Goal: Task Accomplishment & Management: Complete application form

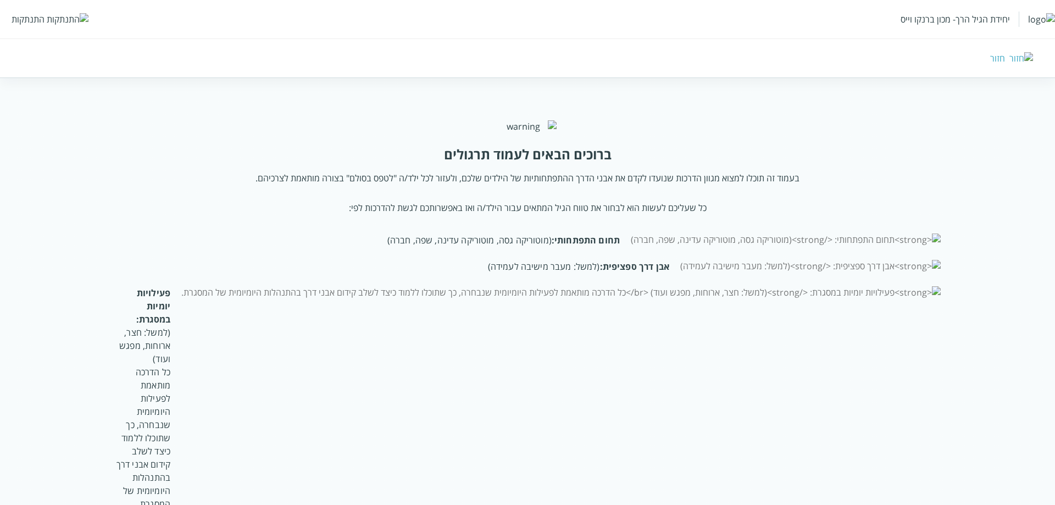
click at [31, 17] on div "התנתקות" at bounding box center [28, 19] width 33 height 12
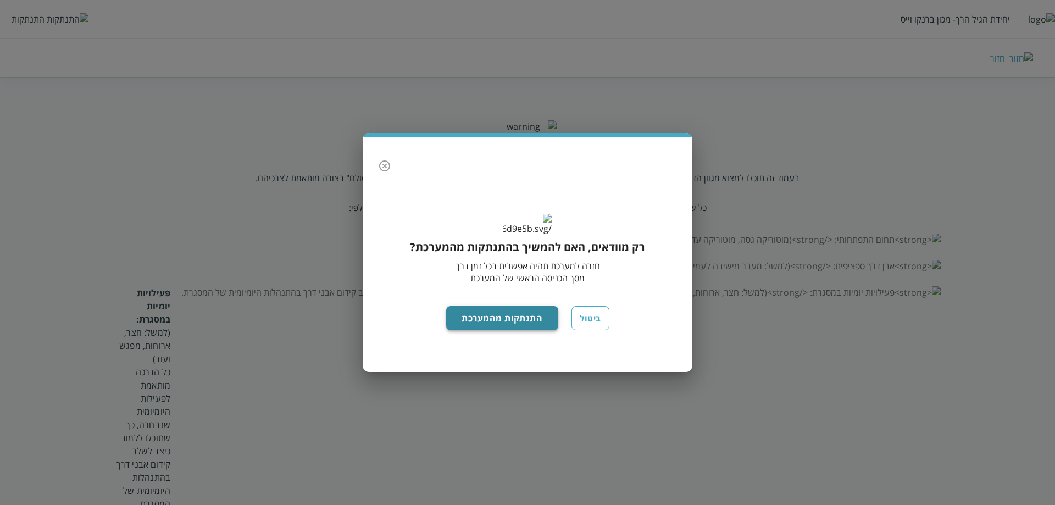
click at [474, 327] on button "התנתקות מהמערכת" at bounding box center [502, 318] width 113 height 24
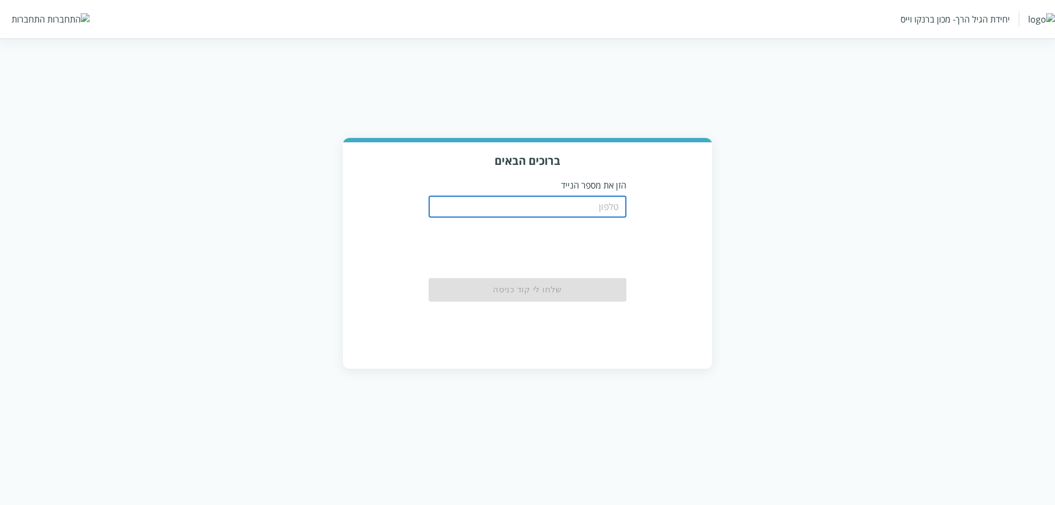
click at [566, 196] on input "tel" at bounding box center [528, 207] width 198 height 22
type input "0511123160"
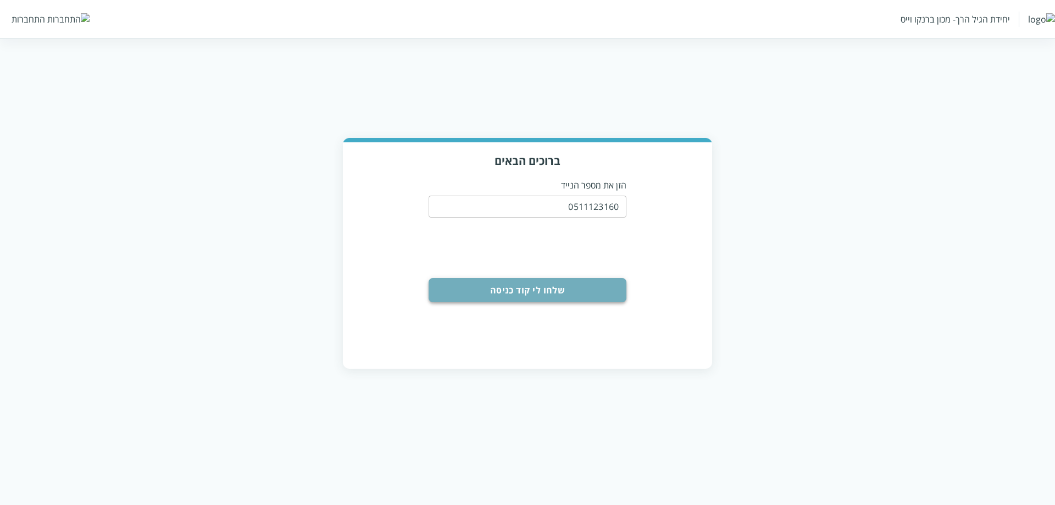
click at [548, 292] on button "שלחו לי קוד כניסה" at bounding box center [528, 290] width 198 height 24
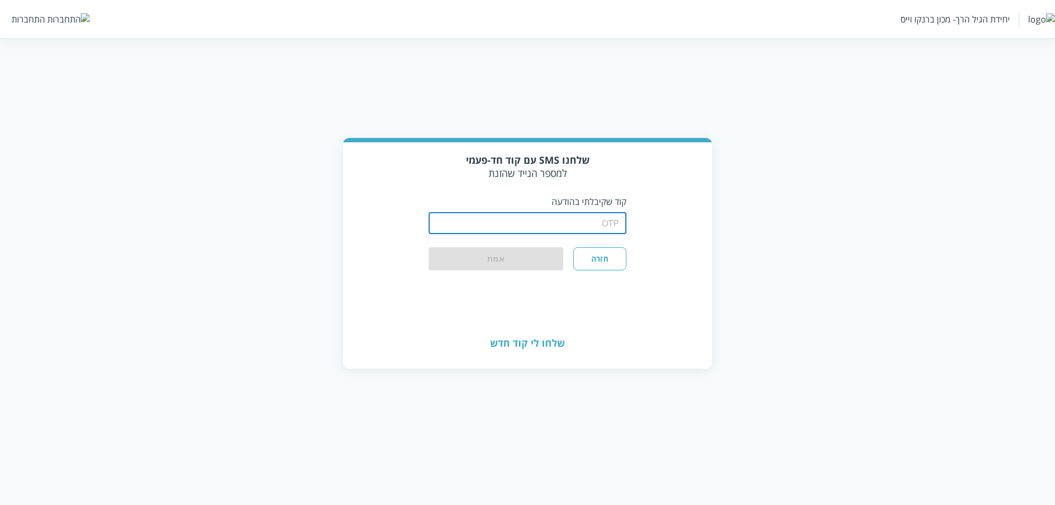
click at [559, 220] on input "string" at bounding box center [528, 223] width 198 height 22
type input "1"
type input "1234"
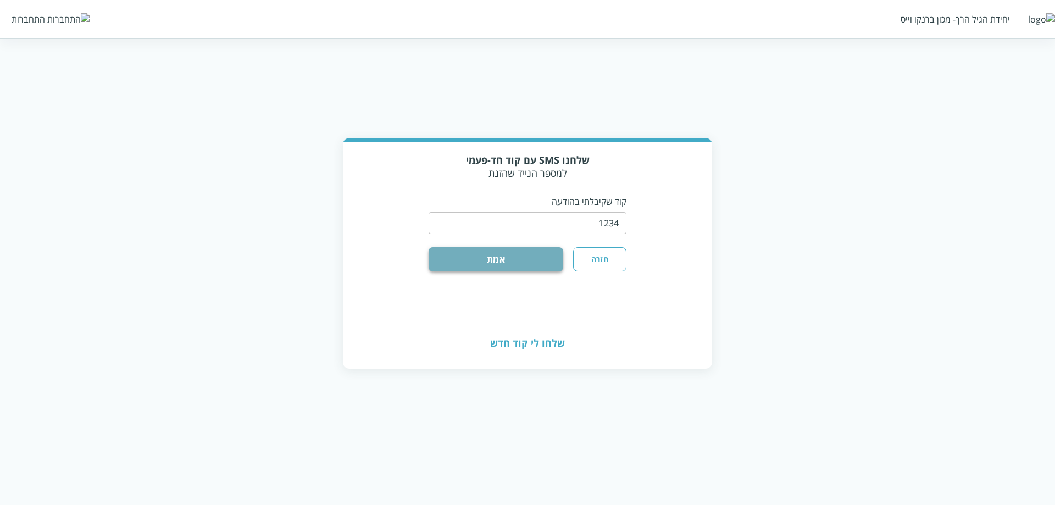
click at [455, 263] on button "אמת" at bounding box center [496, 259] width 135 height 24
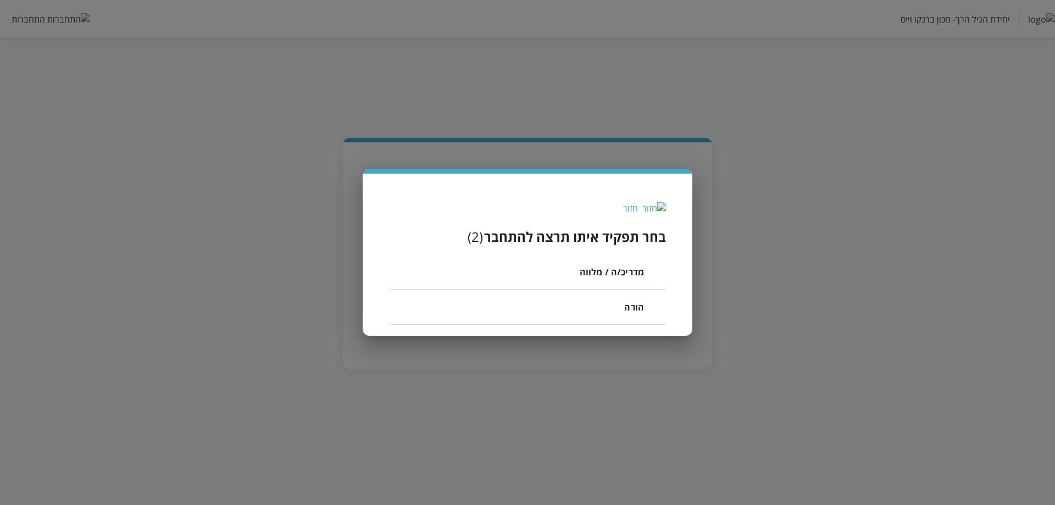
click at [595, 271] on span "מדריכ/ה / מלווה" at bounding box center [612, 271] width 64 height 13
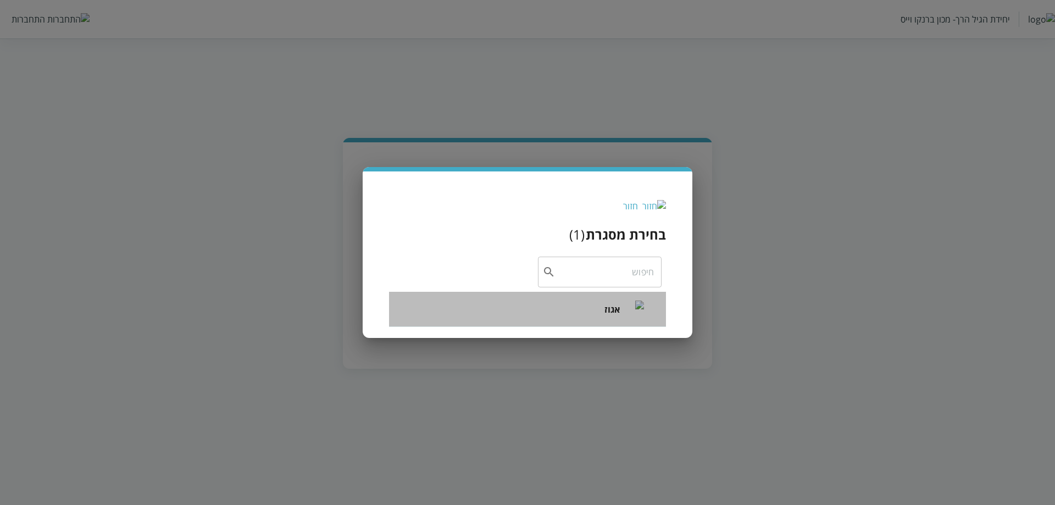
click at [602, 313] on li "אגוז" at bounding box center [527, 309] width 277 height 35
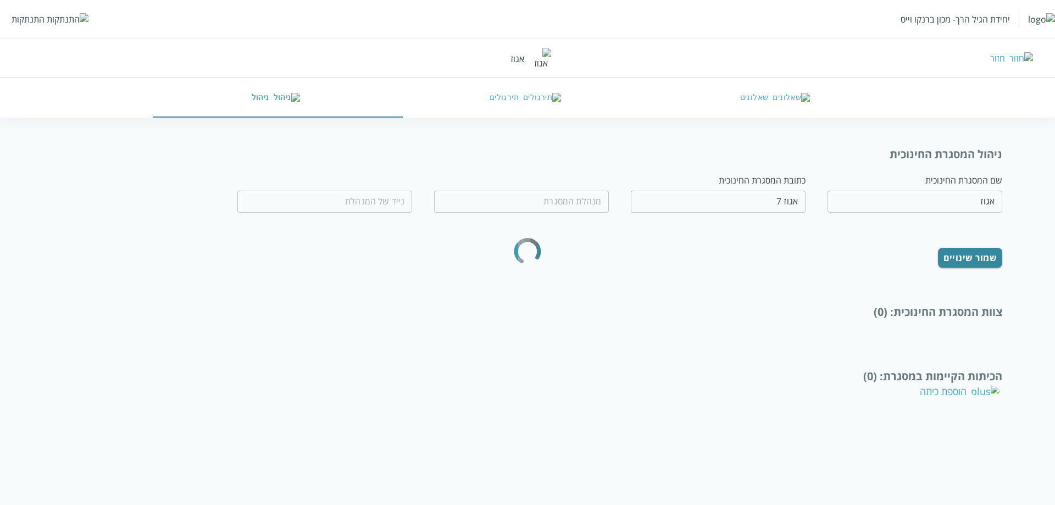
type input "טובה לבנון"
type input "0544356777"
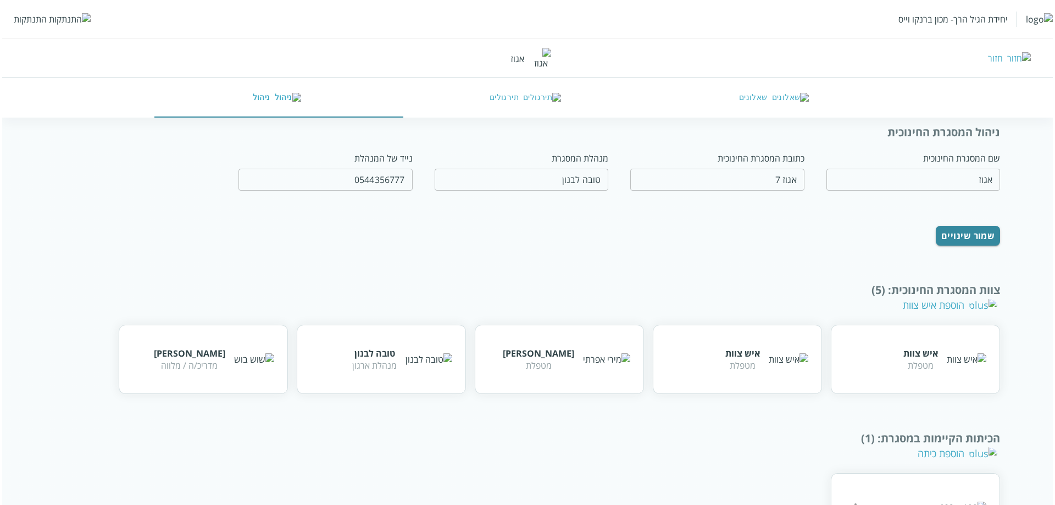
scroll to position [81, 0]
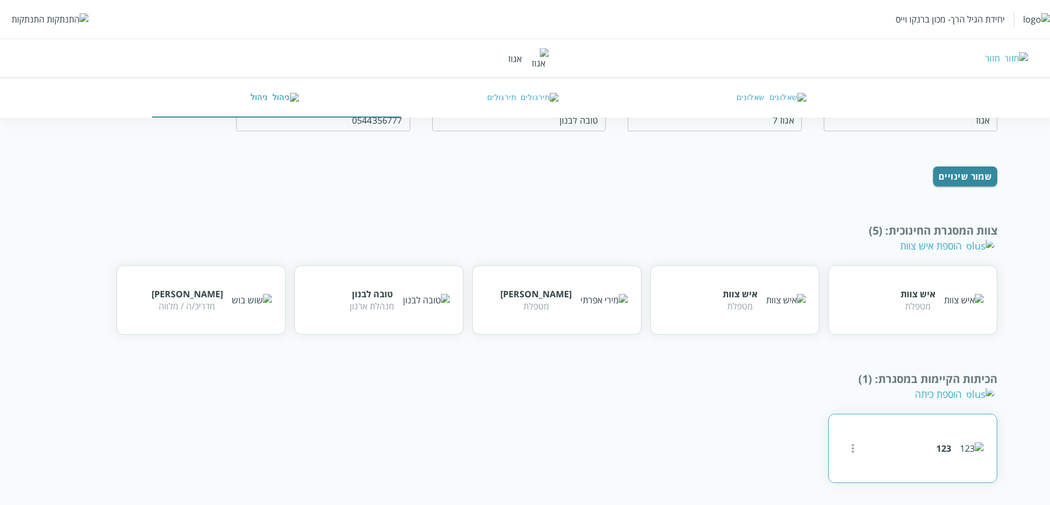
click at [864, 451] on div at bounding box center [853, 448] width 22 height 22
click at [852, 453] on icon "more" at bounding box center [853, 448] width 13 height 13
click at [868, 448] on li "עריכה" at bounding box center [891, 443] width 77 height 35
type input "123"
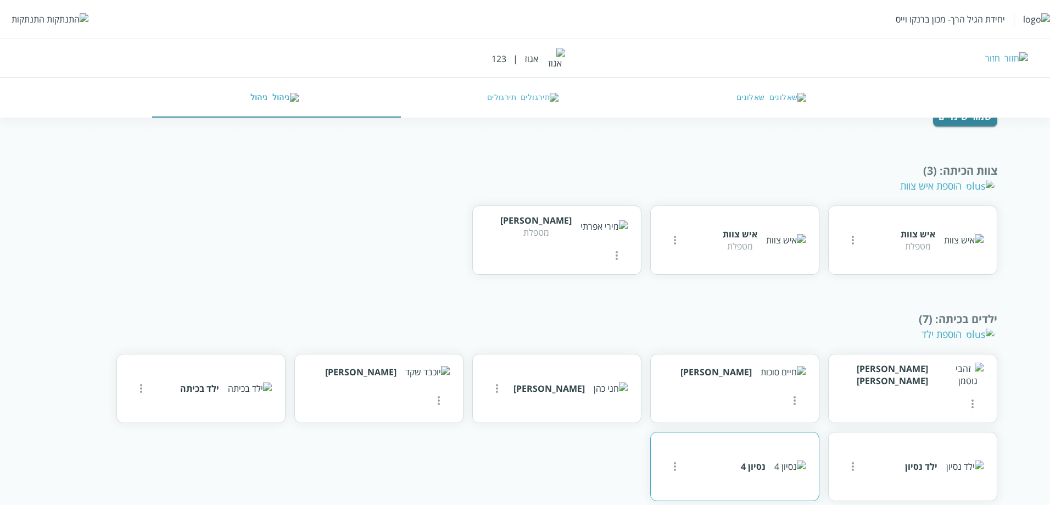
scroll to position [209, 0]
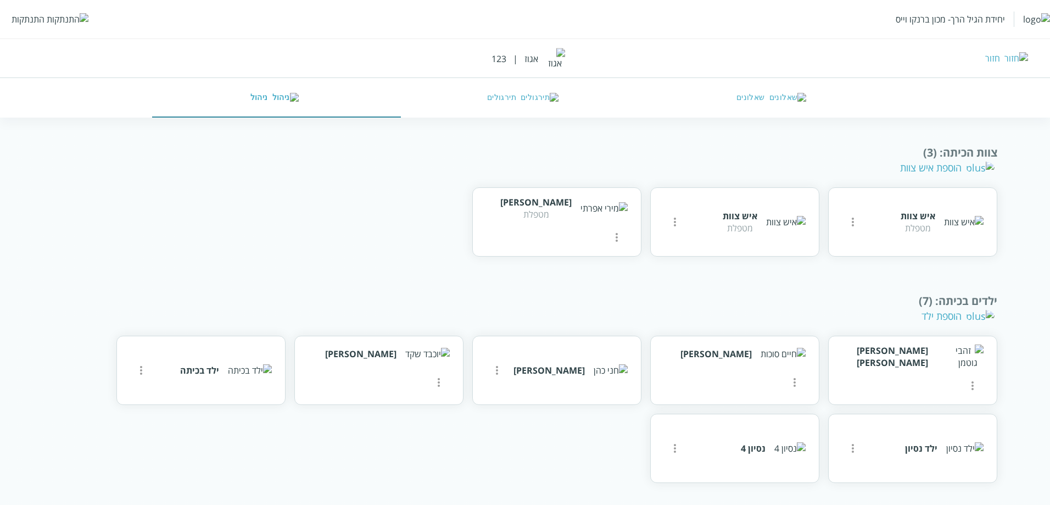
click at [945, 318] on div "הוספת ילד" at bounding box center [958, 315] width 73 height 13
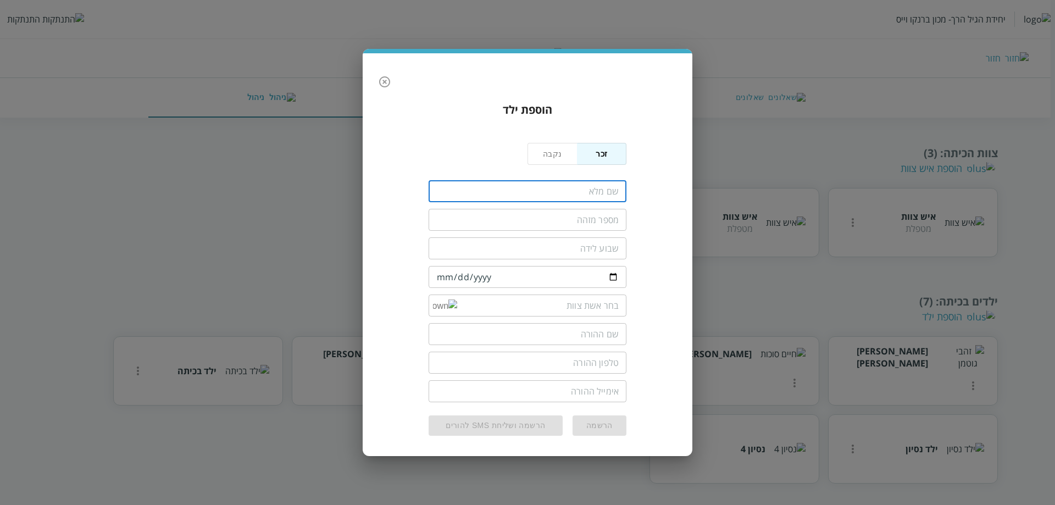
click at [560, 195] on input "fullName" at bounding box center [528, 191] width 198 height 22
click at [542, 157] on button "נקבה" at bounding box center [552, 154] width 50 height 22
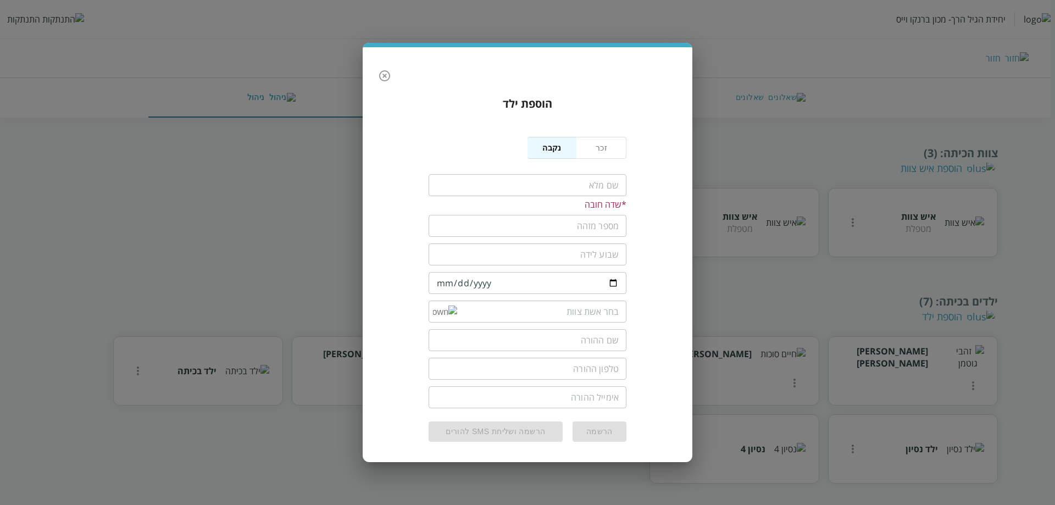
click at [541, 179] on input "fullName" at bounding box center [528, 185] width 198 height 22
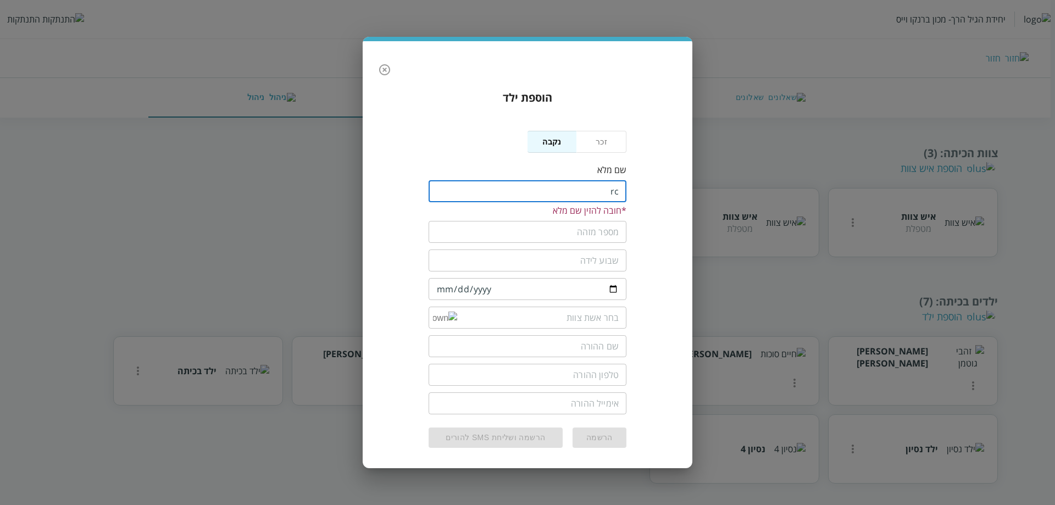
type input "r"
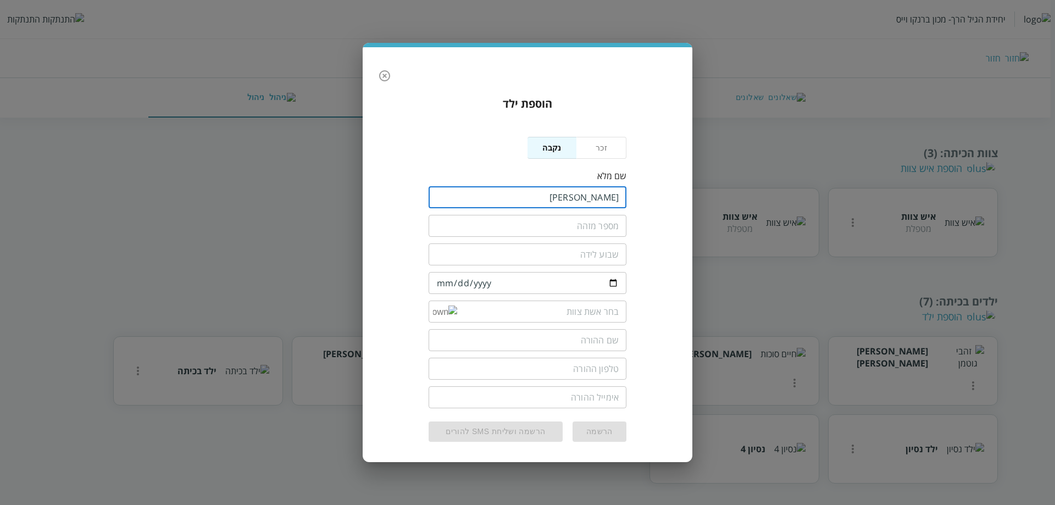
type input "רבקה גוטמן"
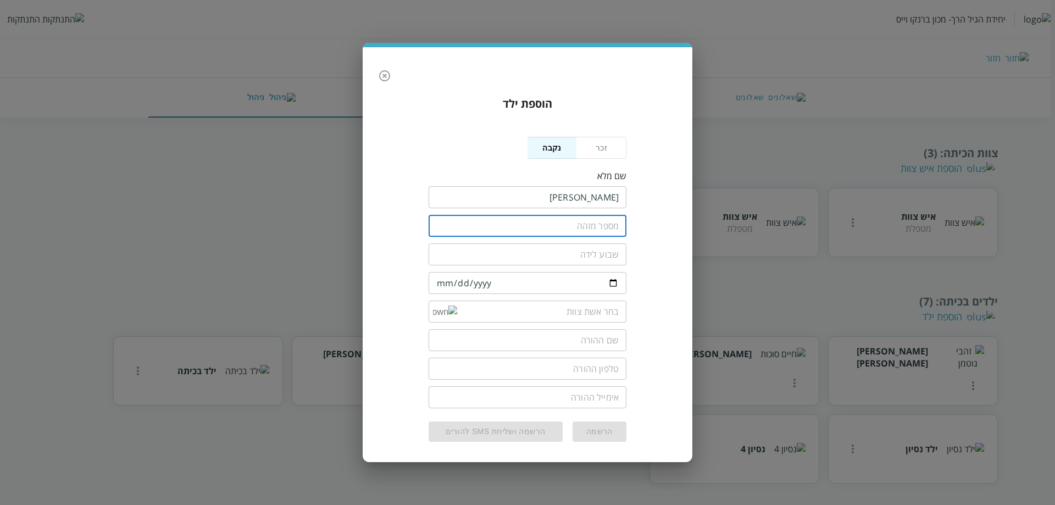
click at [557, 229] on input "text" at bounding box center [528, 226] width 198 height 22
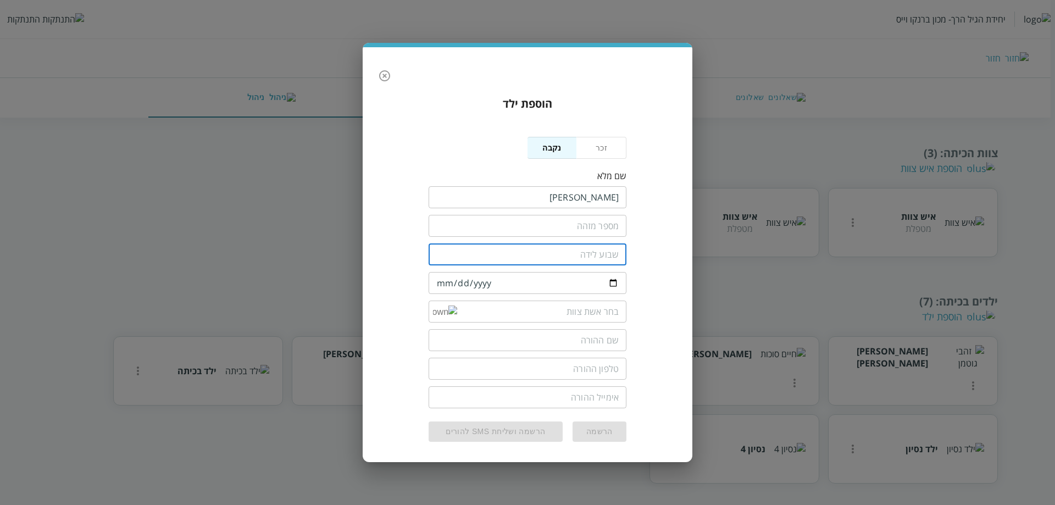
click at [584, 257] on input "number" at bounding box center [528, 254] width 198 height 22
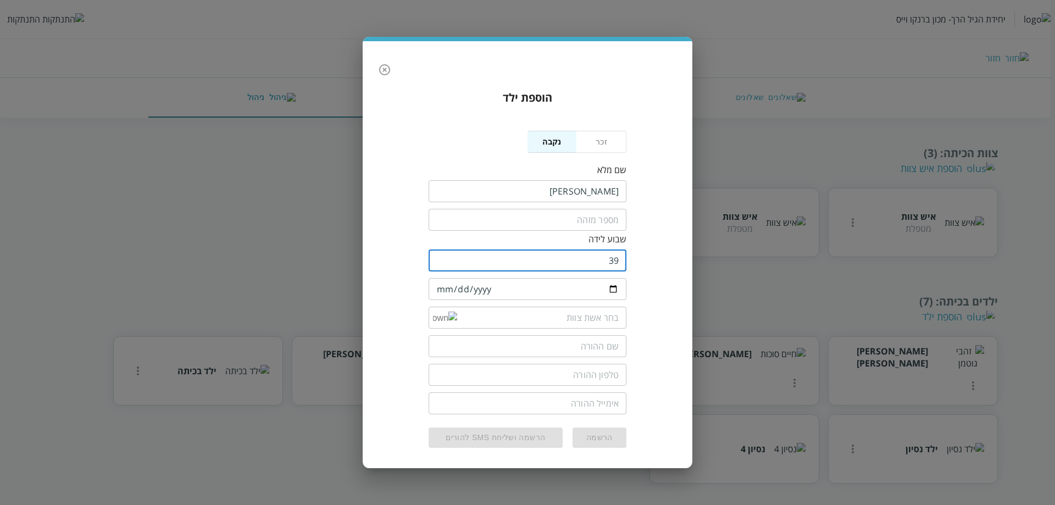
type input "39"
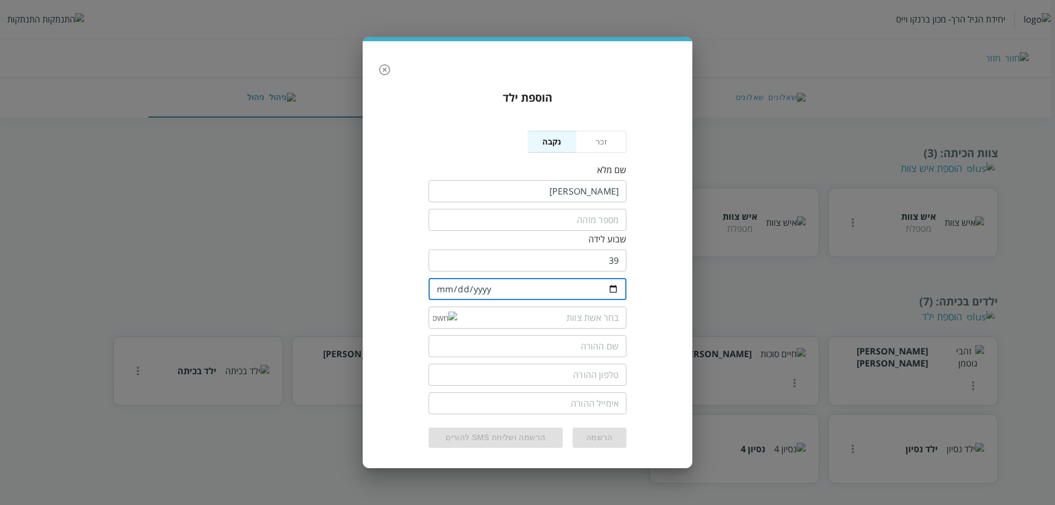
click at [440, 286] on input "date" at bounding box center [528, 289] width 198 height 22
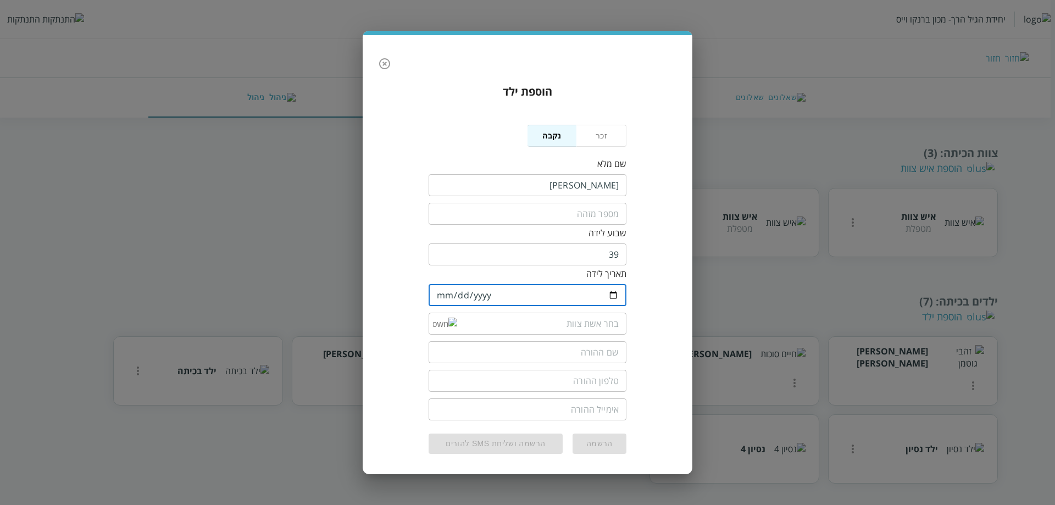
type input "2025-05-05"
click at [551, 335] on div "​" at bounding box center [528, 322] width 198 height 29
click at [557, 329] on input "list" at bounding box center [538, 324] width 162 height 22
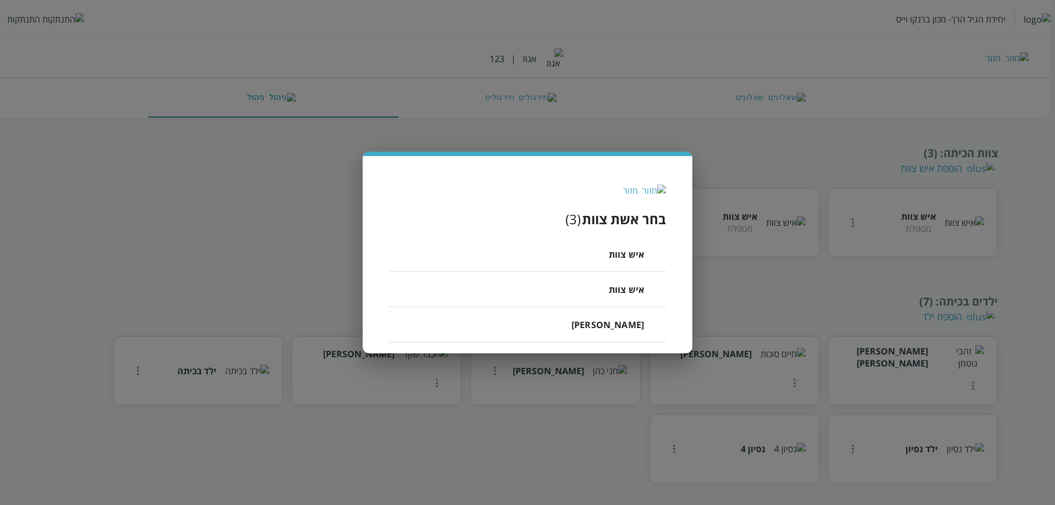
click at [609, 263] on li "איש צוות" at bounding box center [527, 254] width 277 height 35
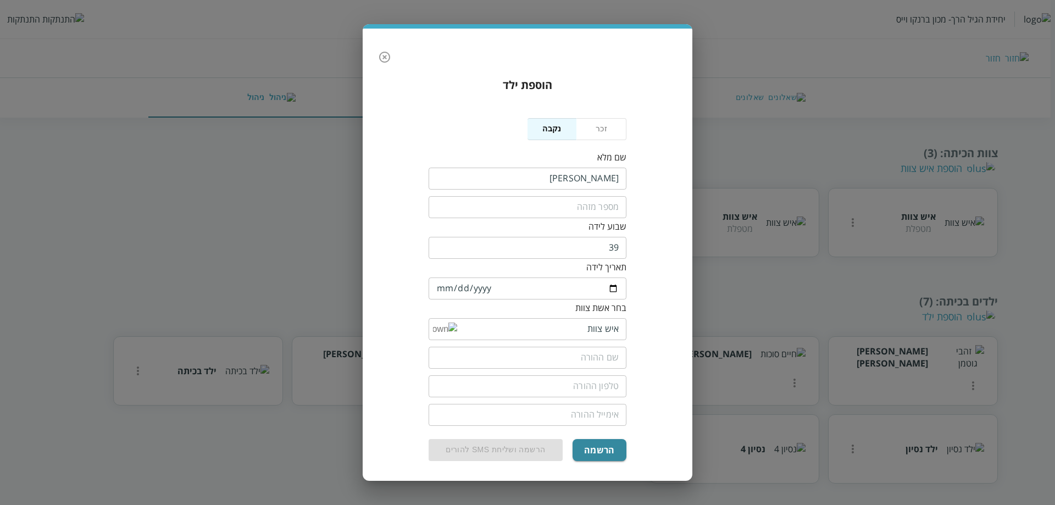
click at [570, 353] on input "text" at bounding box center [528, 358] width 198 height 22
type input "רות גוטמן"
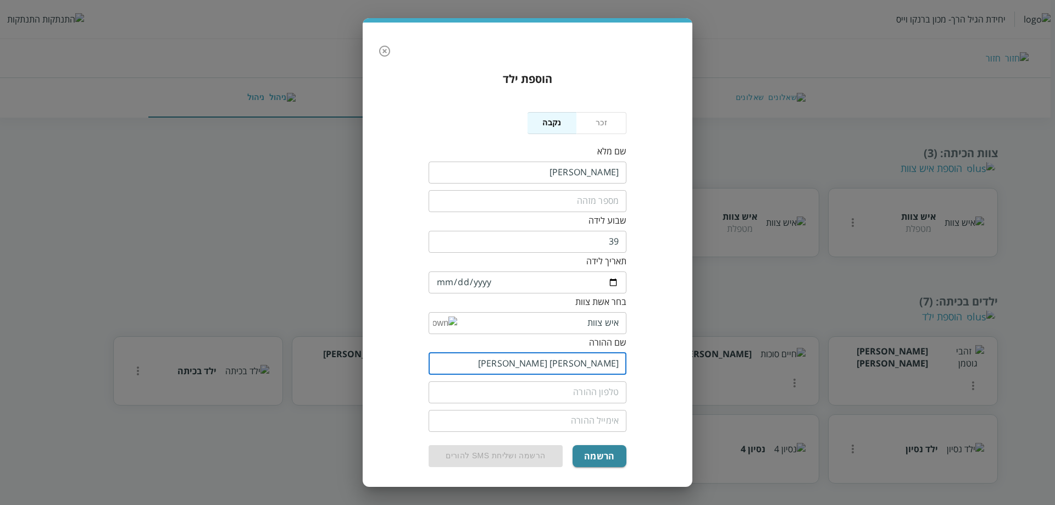
click at [590, 387] on input "tel" at bounding box center [528, 392] width 198 height 22
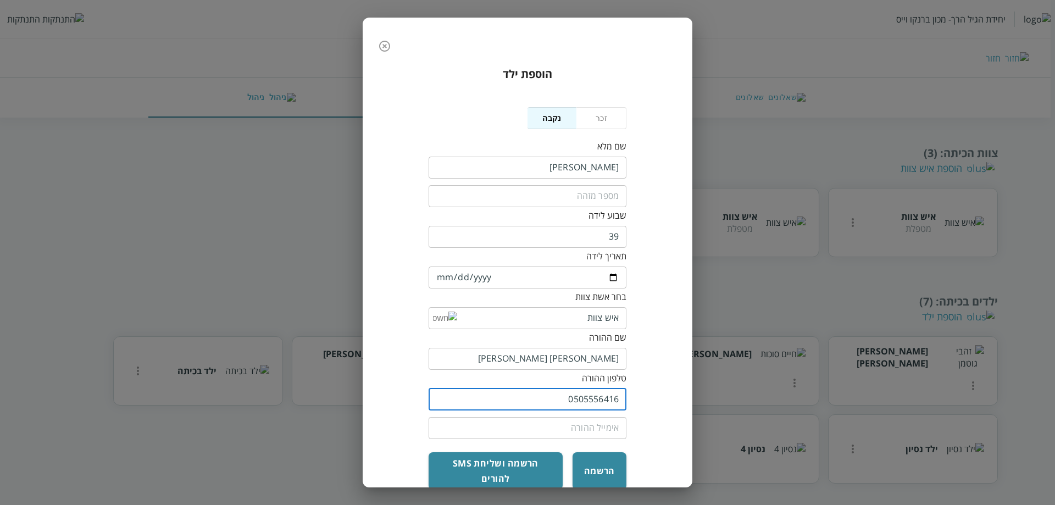
type input "0505556416"
click at [590, 426] on input "email" at bounding box center [528, 428] width 198 height 22
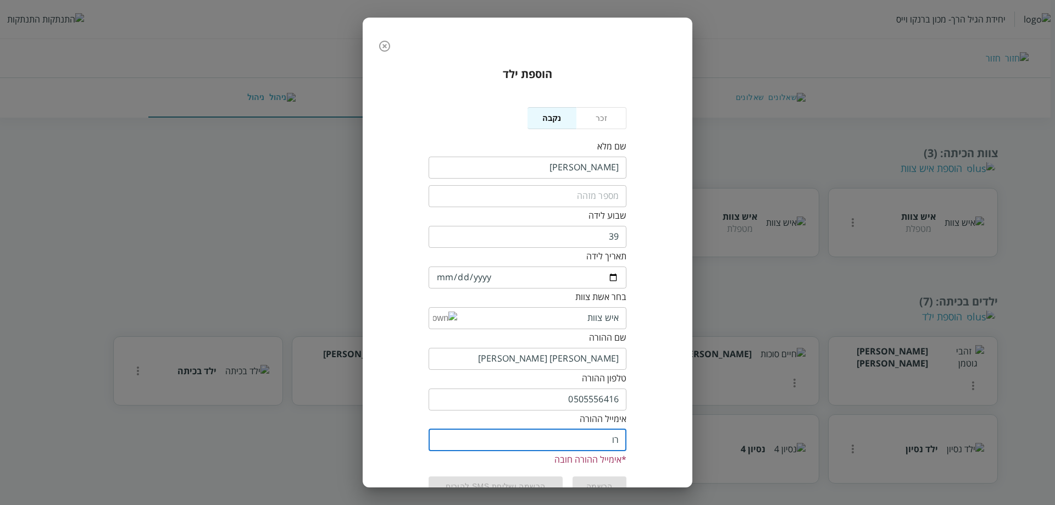
type input "ר"
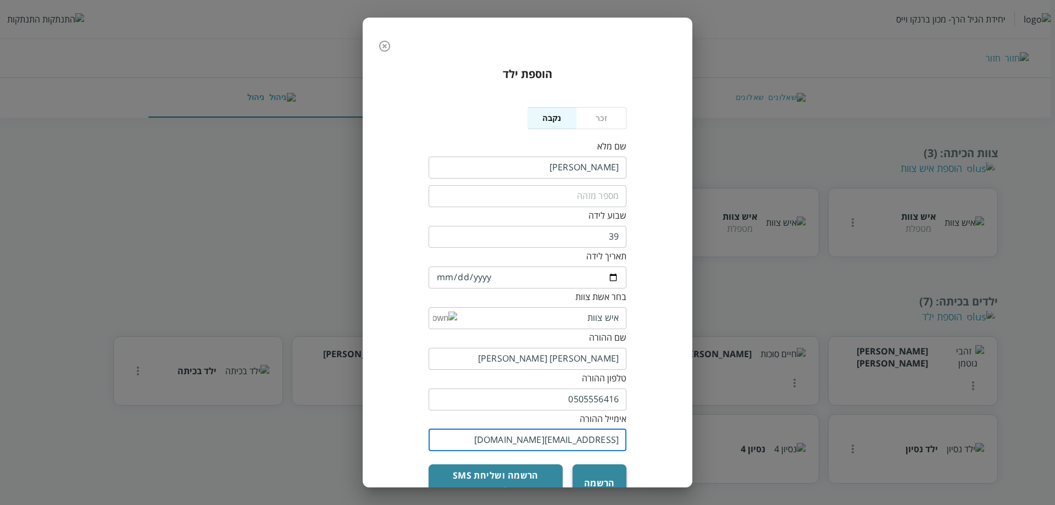
type input "rutg@linkcaring.com"
click at [603, 472] on button "הרשמה" at bounding box center [599, 482] width 54 height 37
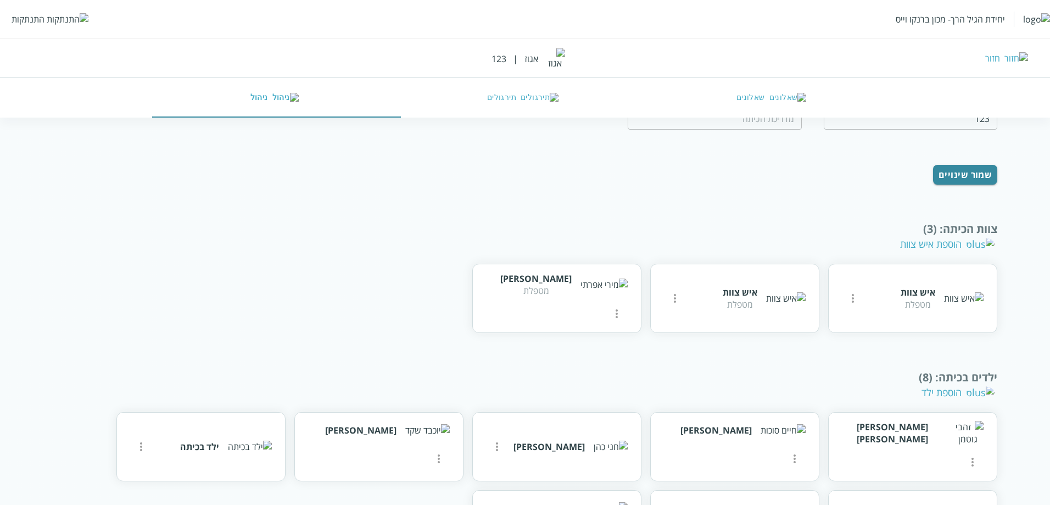
scroll to position [209, 0]
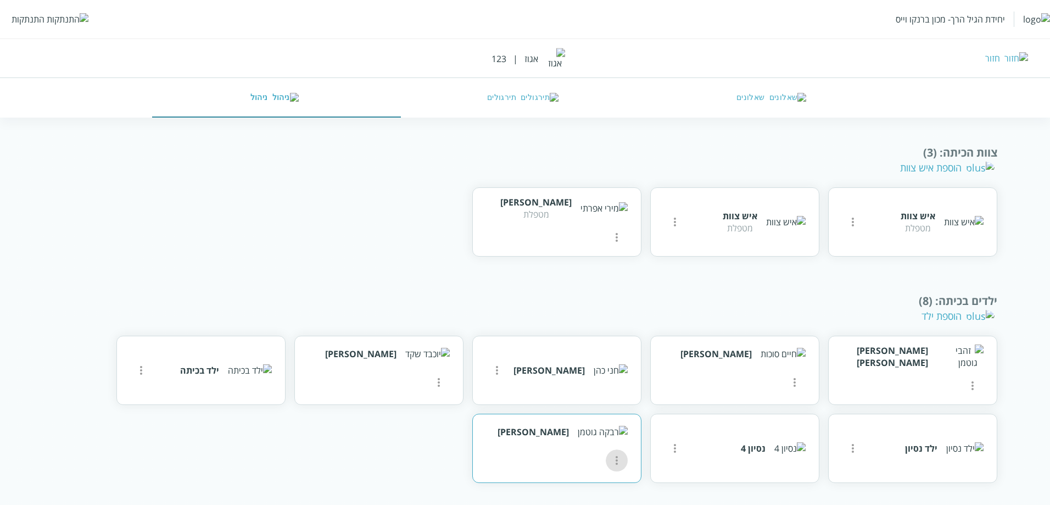
click at [610, 454] on icon "more" at bounding box center [616, 460] width 13 height 13
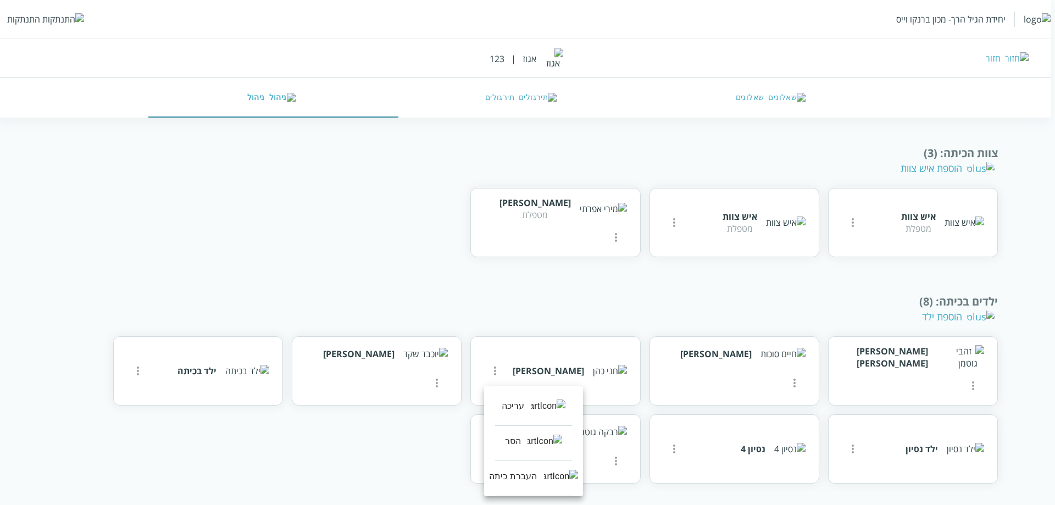
click at [409, 455] on div at bounding box center [527, 252] width 1055 height 505
click at [952, 315] on div "הוספת ילד" at bounding box center [958, 315] width 73 height 13
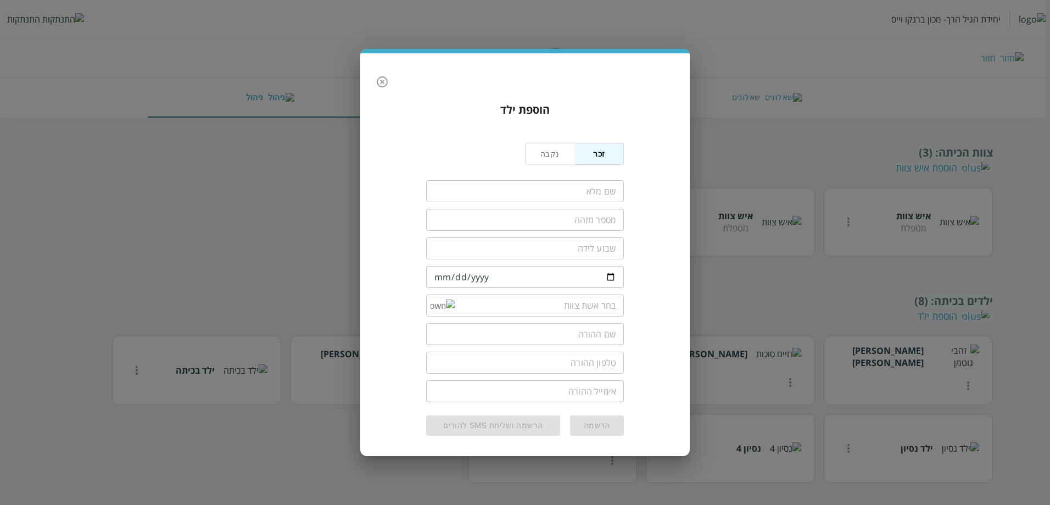
scroll to position [53, 0]
drag, startPoint x: 383, startPoint y: 82, endPoint x: 432, endPoint y: 159, distance: 91.1
click at [382, 82] on icon "button" at bounding box center [384, 81] width 13 height 13
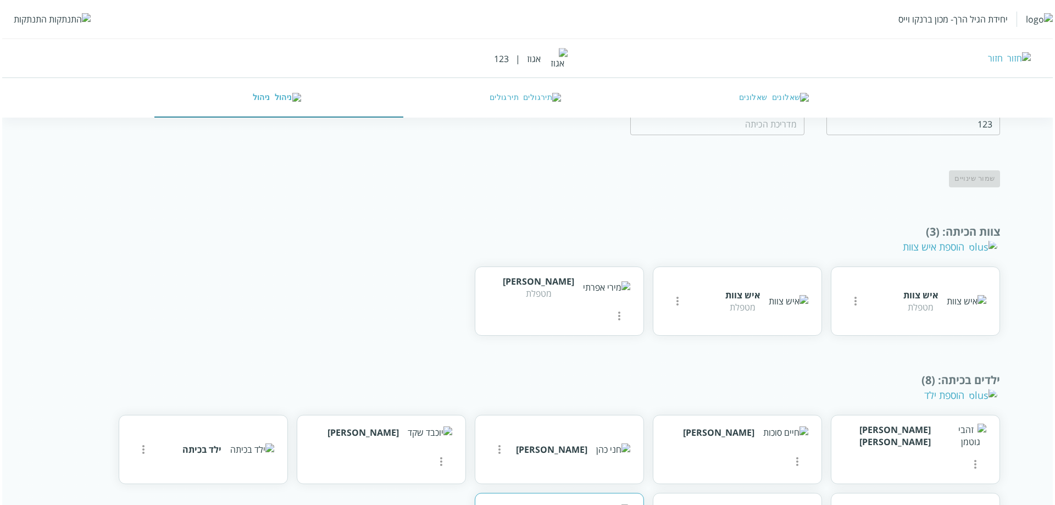
scroll to position [206, 0]
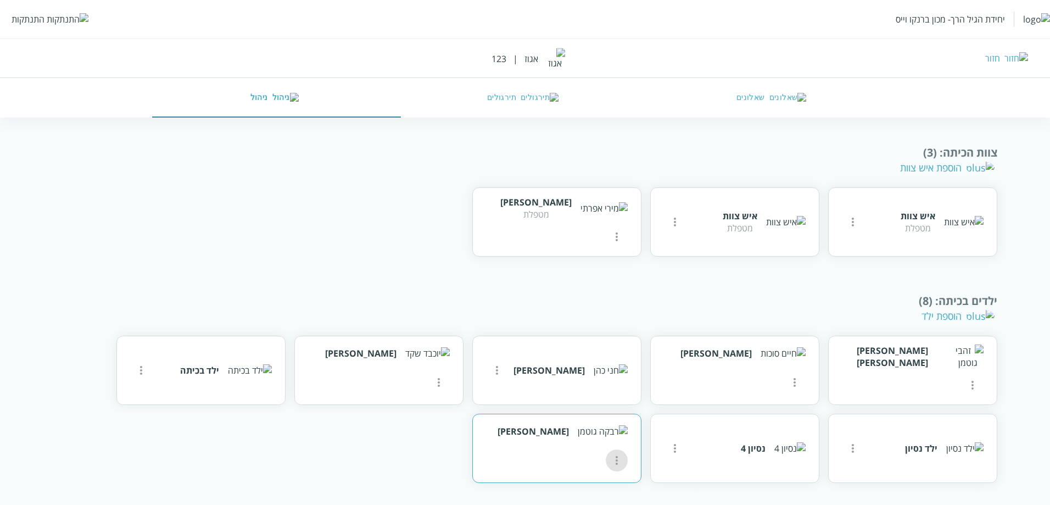
click at [606, 451] on button "more" at bounding box center [617, 460] width 22 height 22
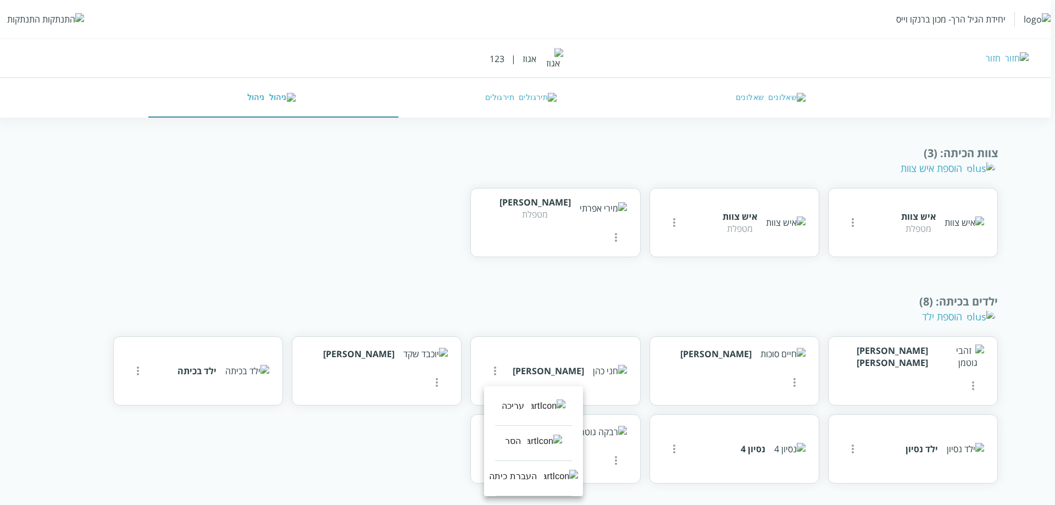
click at [540, 412] on li "עריכה" at bounding box center [533, 408] width 77 height 35
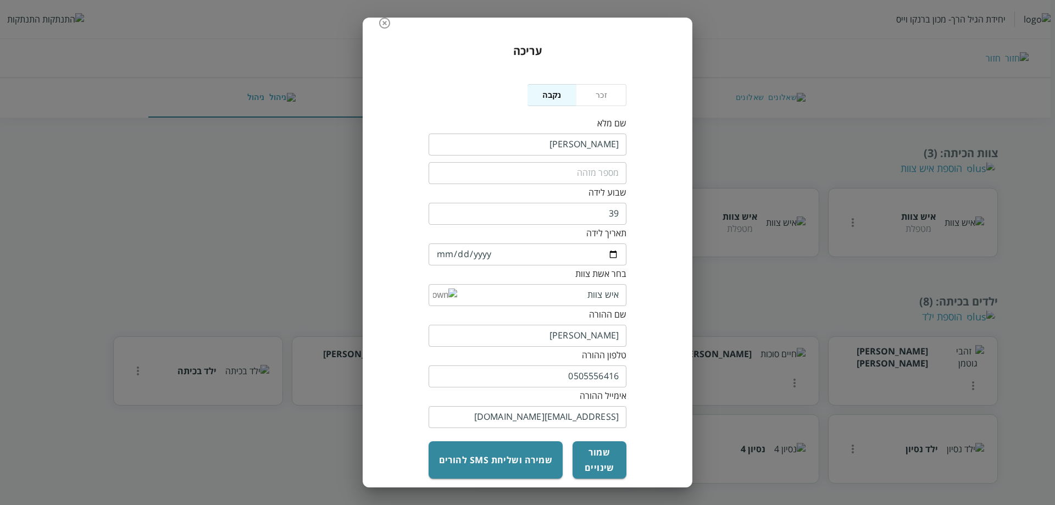
scroll to position [34, 0]
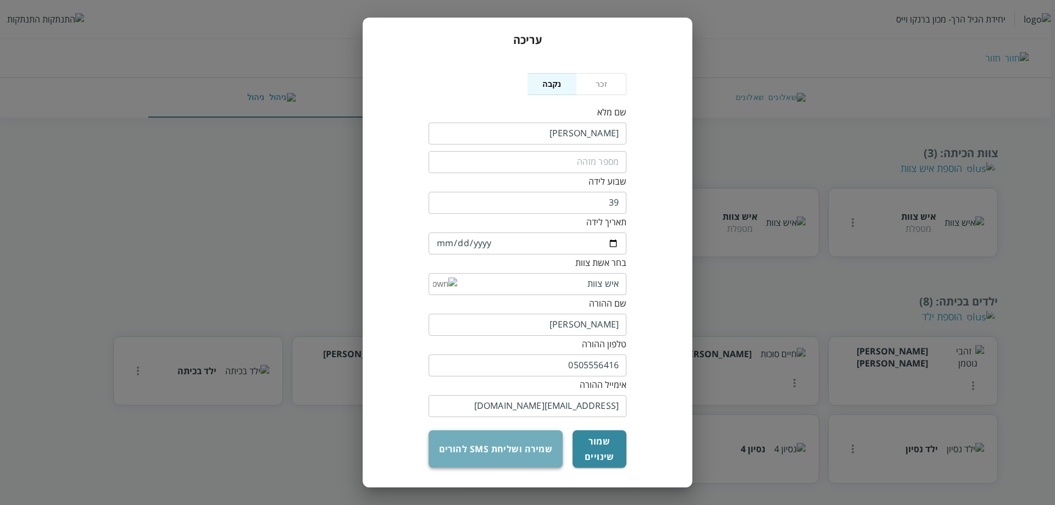
click at [509, 450] on button "שמירה ושליחת sms להורים" at bounding box center [496, 448] width 134 height 37
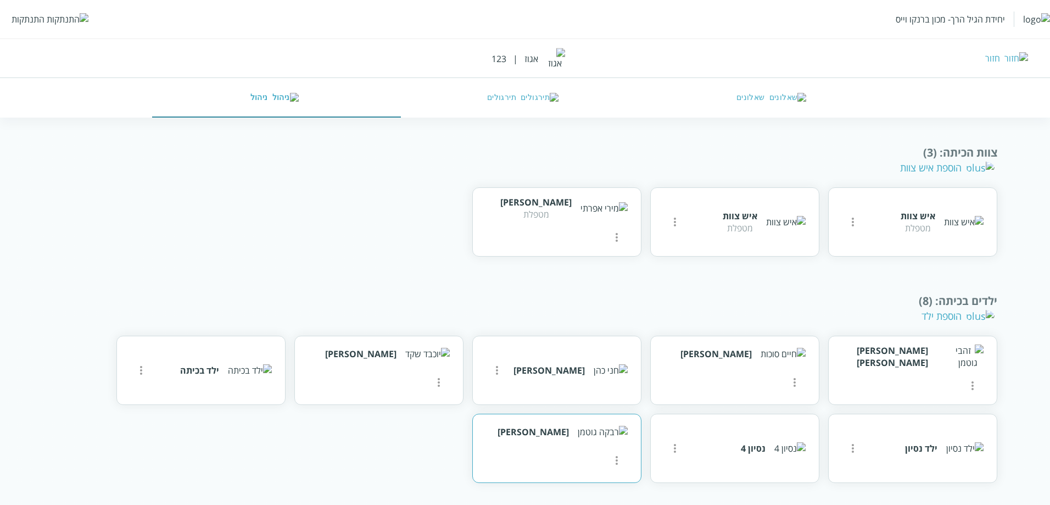
click at [610, 454] on icon "more" at bounding box center [616, 460] width 13 height 13
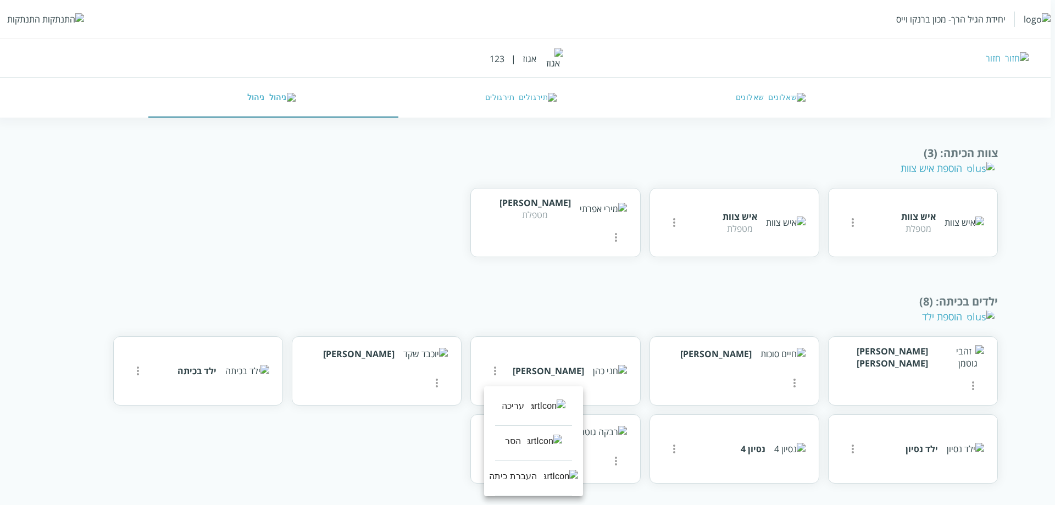
click at [403, 451] on div at bounding box center [527, 252] width 1055 height 505
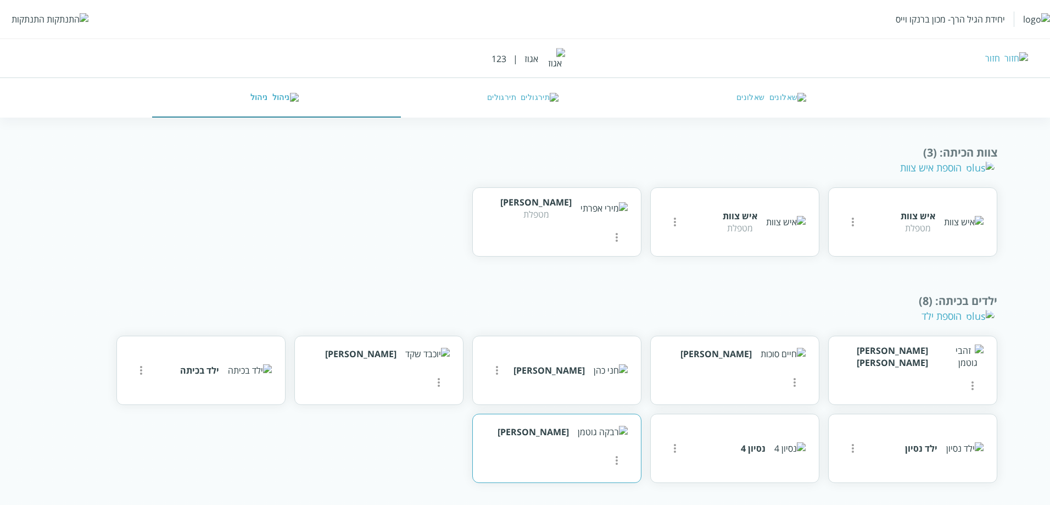
click at [610, 454] on icon "more" at bounding box center [616, 460] width 13 height 13
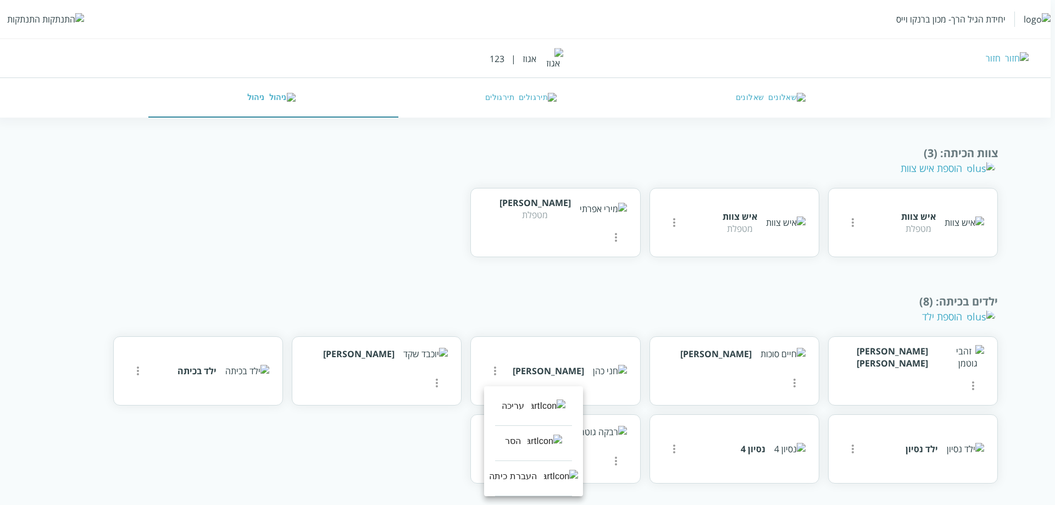
click at [547, 408] on img at bounding box center [548, 405] width 35 height 13
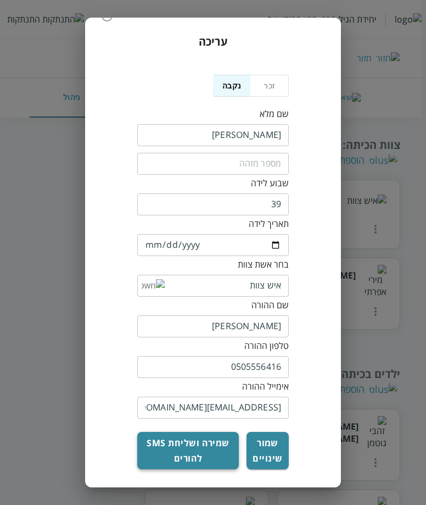
scroll to position [30, 0]
click at [190, 458] on button "שמירה ושליחת sms להורים" at bounding box center [188, 450] width 102 height 37
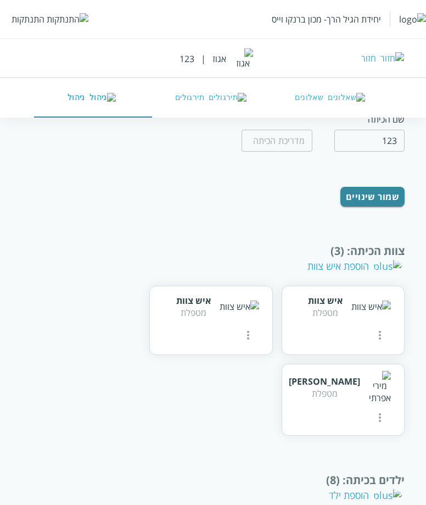
scroll to position [435, 0]
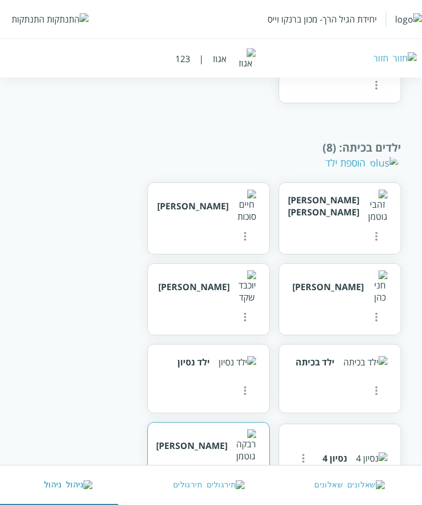
click at [254, 465] on button "more" at bounding box center [245, 476] width 22 height 22
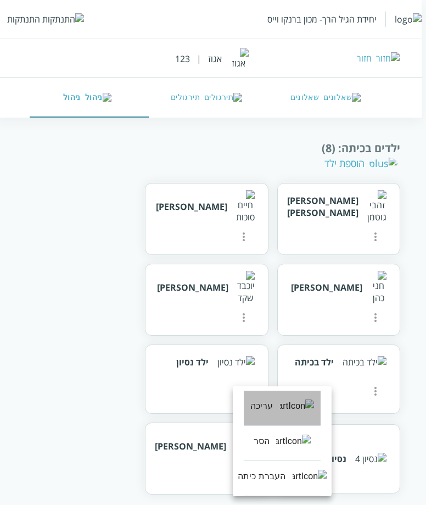
click at [292, 412] on li "עריכה" at bounding box center [282, 408] width 77 height 35
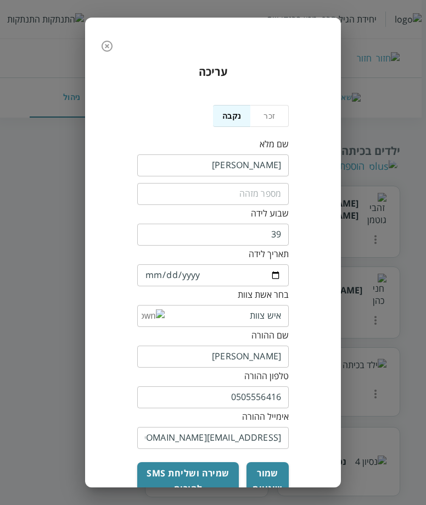
click at [108, 48] on icon "button" at bounding box center [107, 46] width 13 height 13
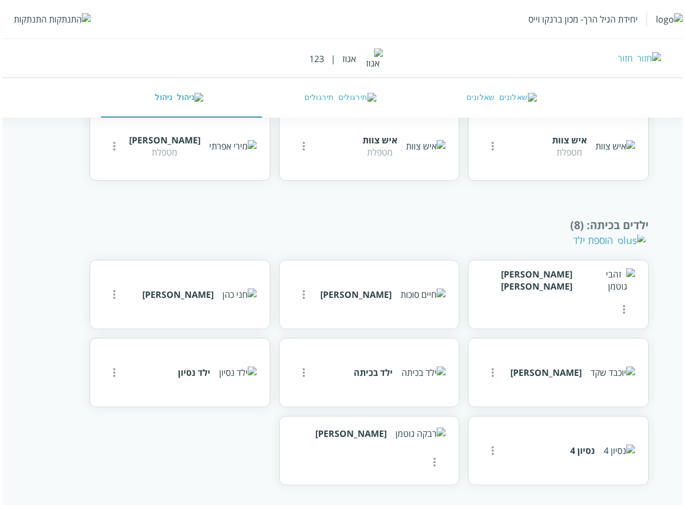
scroll to position [273, 0]
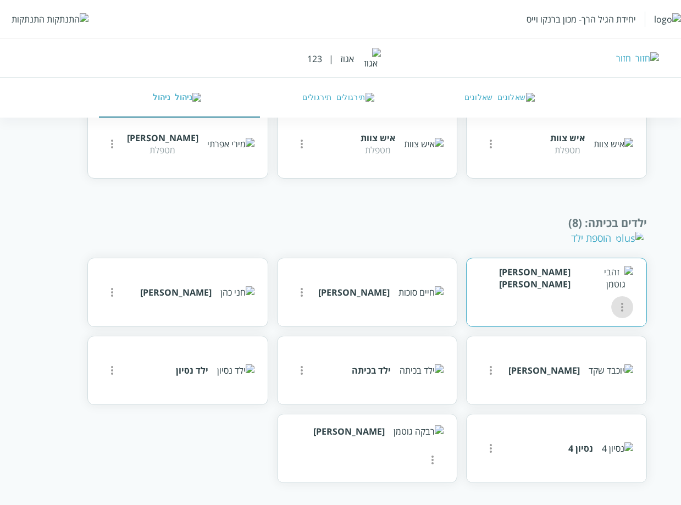
click at [615, 301] on icon "more" at bounding box center [621, 307] width 13 height 13
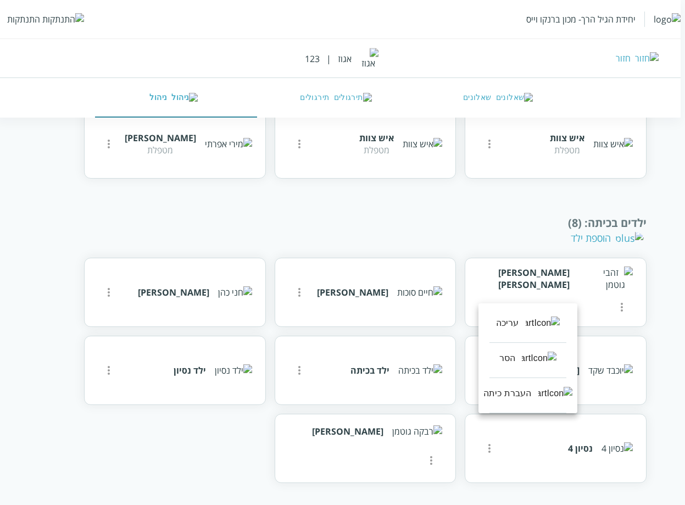
click at [519, 318] on div "עריכה" at bounding box center [507, 322] width 23 height 13
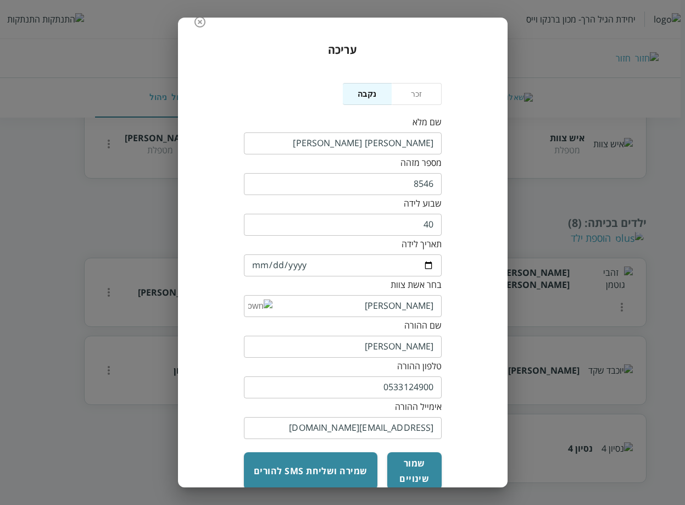
scroll to position [46, 0]
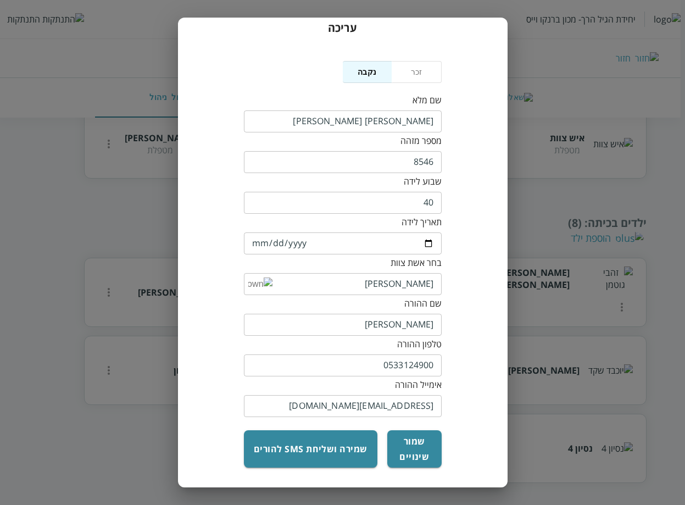
click at [360, 407] on input "lll900@yopmail.com" at bounding box center [343, 406] width 198 height 22
click at [397, 365] on input "0533124900" at bounding box center [343, 365] width 198 height 22
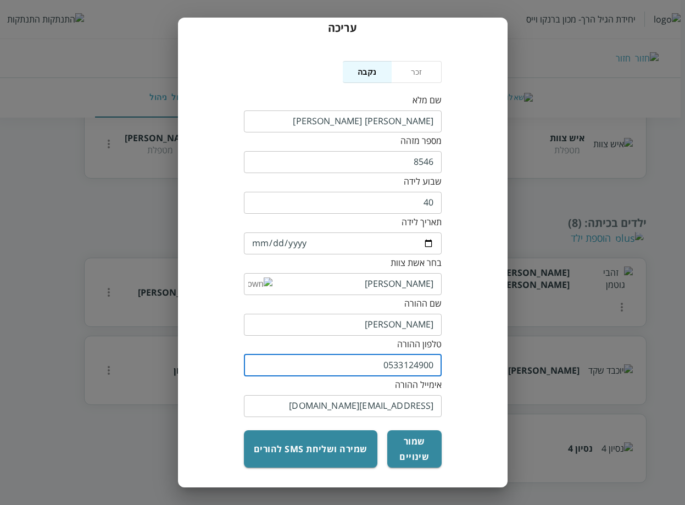
click at [397, 365] on input "0533124900" at bounding box center [343, 365] width 198 height 22
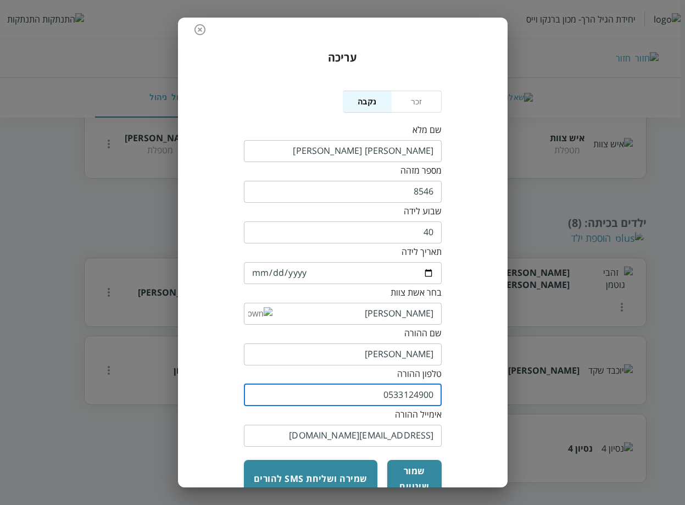
scroll to position [0, 0]
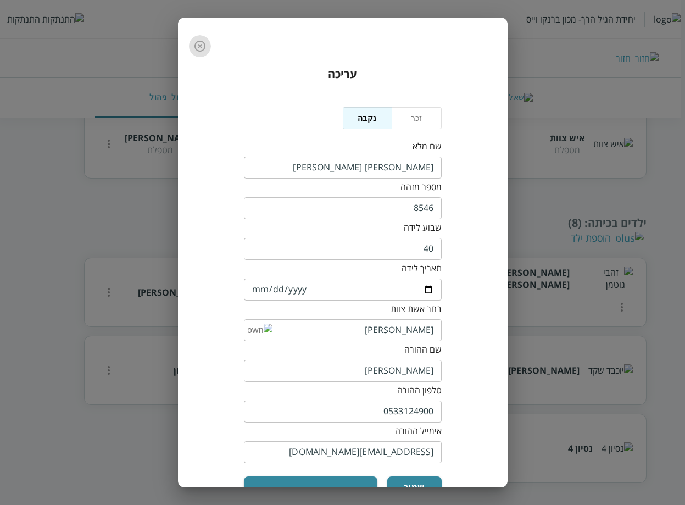
click at [204, 47] on icon "button" at bounding box center [199, 46] width 11 height 11
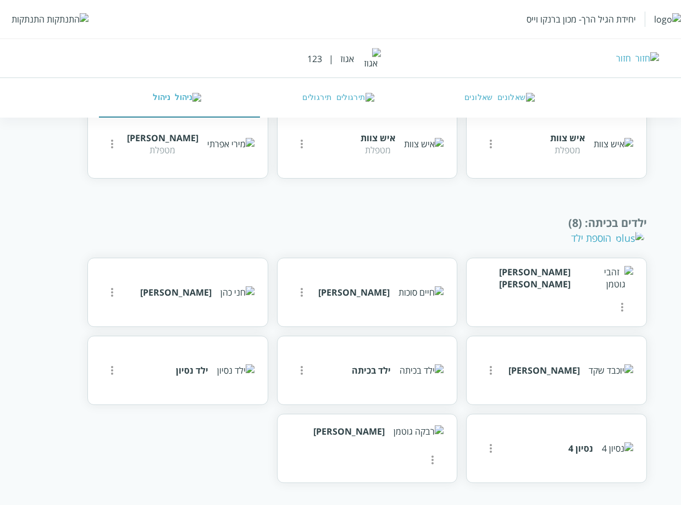
click at [28, 20] on div "התנתקות" at bounding box center [28, 19] width 33 height 12
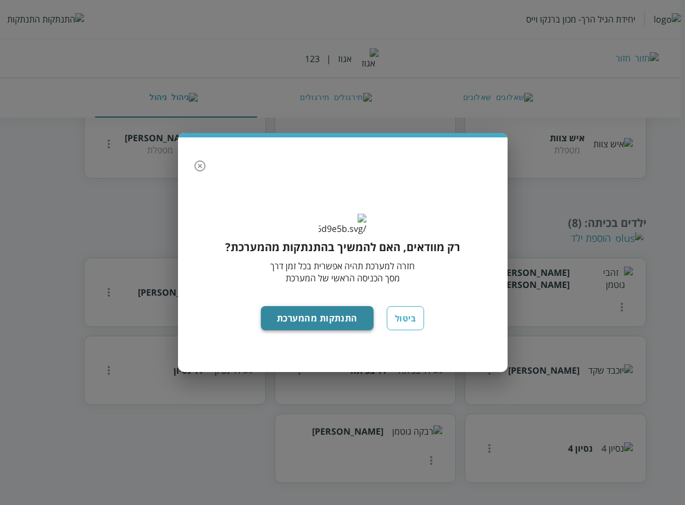
click at [331, 330] on button "התנתקות מהמערכת" at bounding box center [317, 318] width 113 height 24
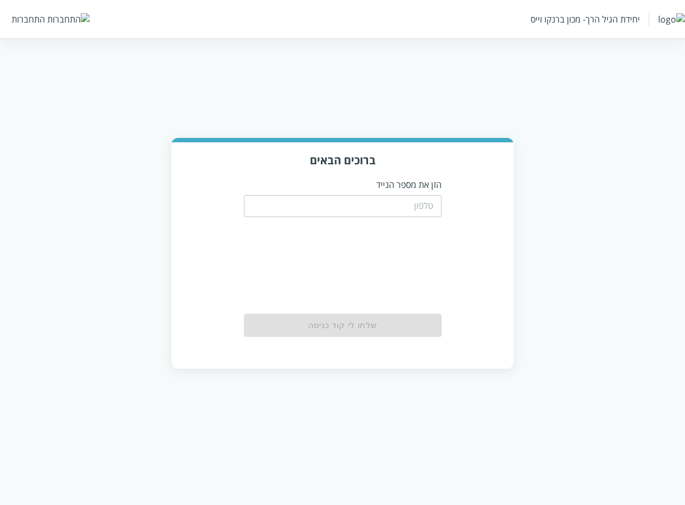
click at [413, 207] on input "tel" at bounding box center [343, 206] width 198 height 22
paste input "0533124900"
type input "0533124900"
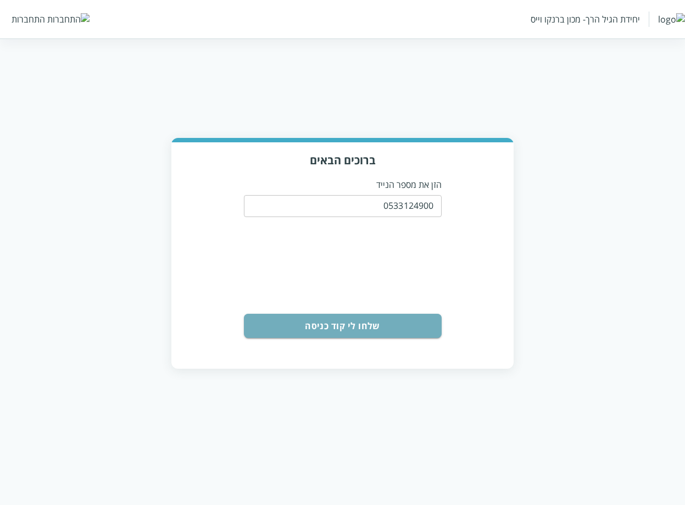
click at [363, 329] on button "שלחו לי קוד כניסה" at bounding box center [343, 326] width 198 height 24
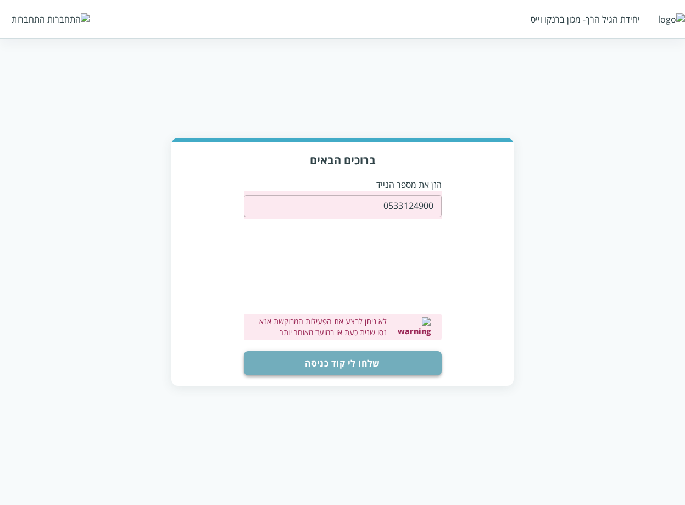
click at [381, 355] on button "שלחו לי קוד כניסה" at bounding box center [343, 363] width 198 height 24
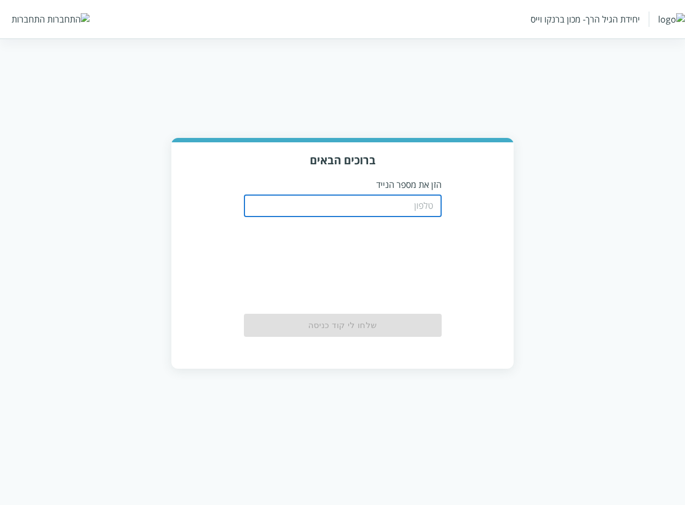
click at [371, 205] on input "tel" at bounding box center [343, 206] width 198 height 22
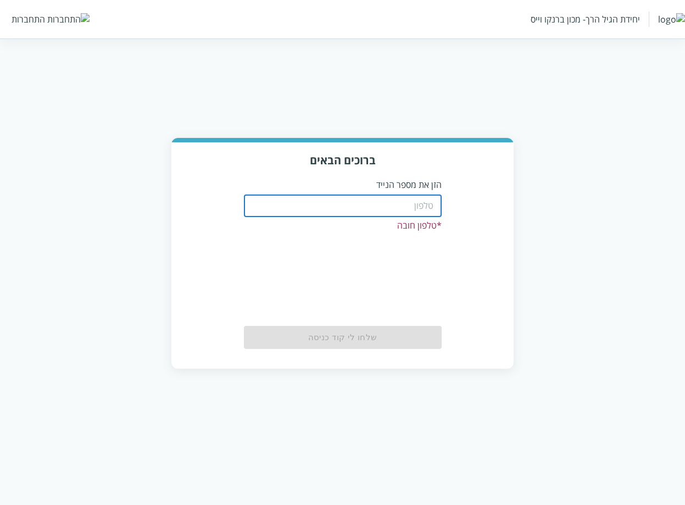
click at [424, 209] on input "tel" at bounding box center [343, 206] width 198 height 22
paste input "0533124900"
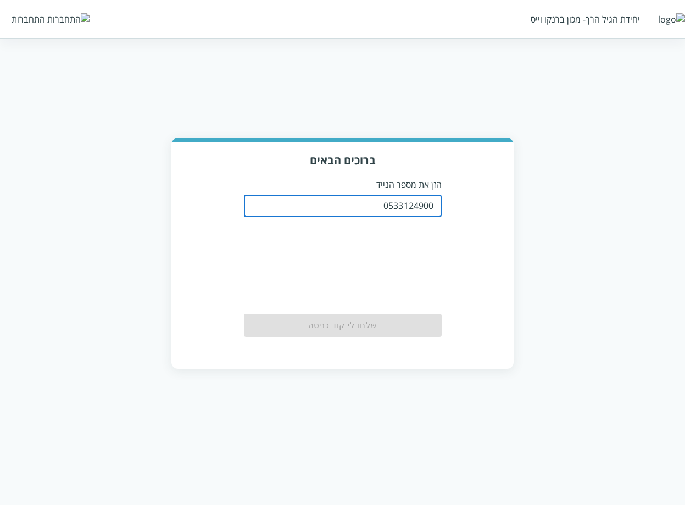
type input "0533124900"
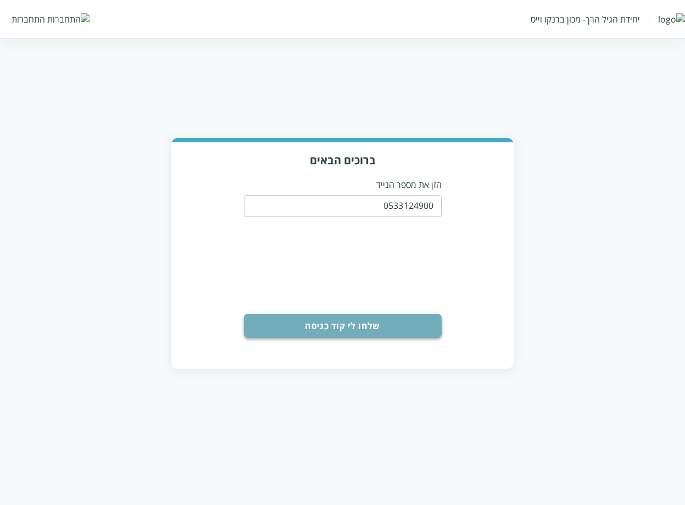
click at [383, 320] on button "שלחו לי קוד כניסה" at bounding box center [343, 326] width 198 height 24
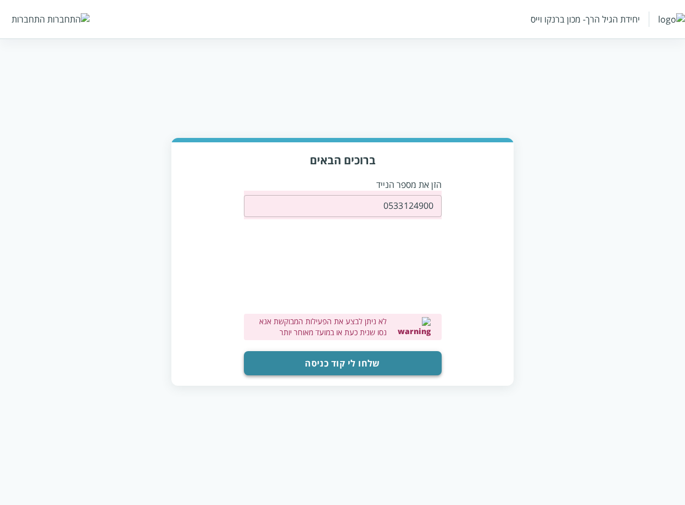
click at [362, 357] on button "שלחו לי קוד כניסה" at bounding box center [343, 363] width 198 height 24
